Goal: Transaction & Acquisition: Purchase product/service

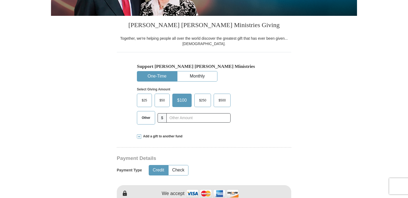
scroll to position [122, 0]
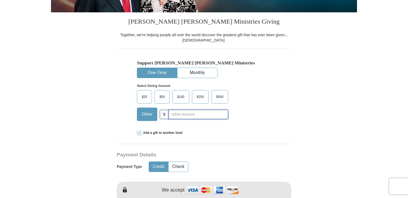
click at [185, 114] on input "text" at bounding box center [199, 114] width 60 height 9
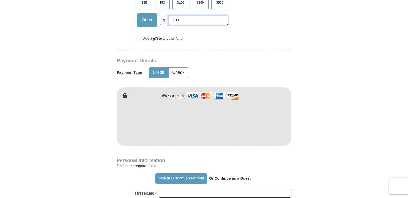
scroll to position [219, 0]
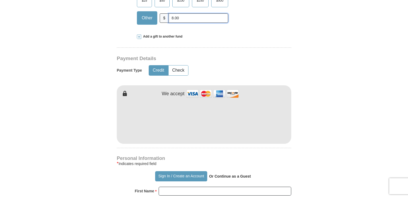
type input "8.00"
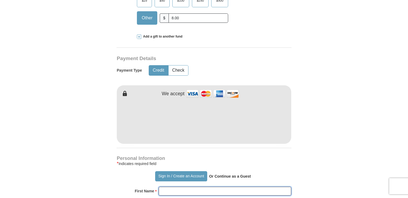
click at [169, 191] on input "First Name *" at bounding box center [225, 191] width 133 height 9
type input "[PERSON_NAME]"
type input "[PERSON_NAME][EMAIL_ADDRESS][PERSON_NAME][DOMAIN_NAME]"
type input "[STREET_ADDRESS]"
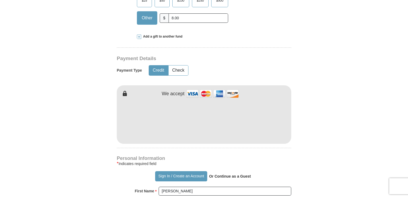
type input "Apt. 325"
type input "[GEOGRAPHIC_DATA]"
select select "FL"
type input "33614"
type input "8134605017"
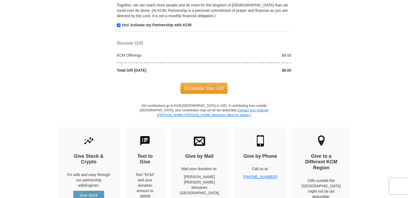
scroll to position [560, 0]
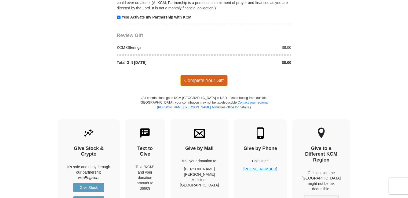
click at [202, 76] on span "Complete Your Gift" at bounding box center [204, 80] width 48 height 11
